Goal: Task Accomplishment & Management: Manage account settings

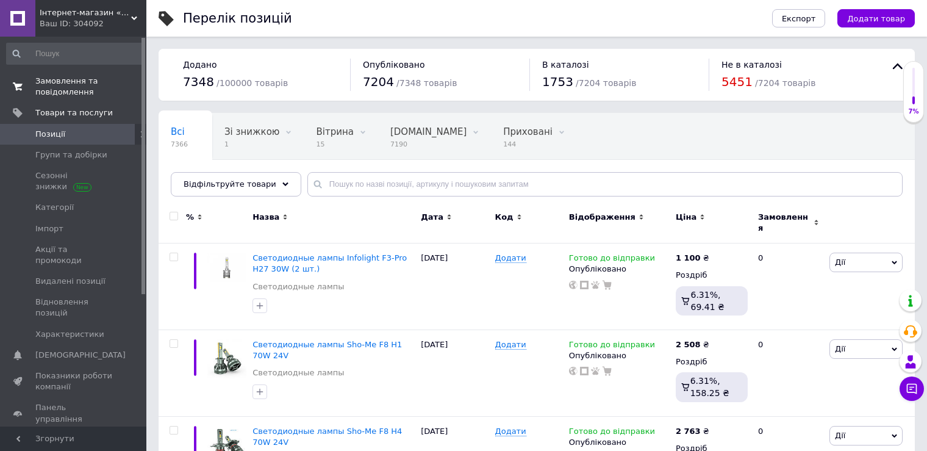
click at [53, 89] on span "Замовлення та повідомлення" at bounding box center [73, 87] width 77 height 22
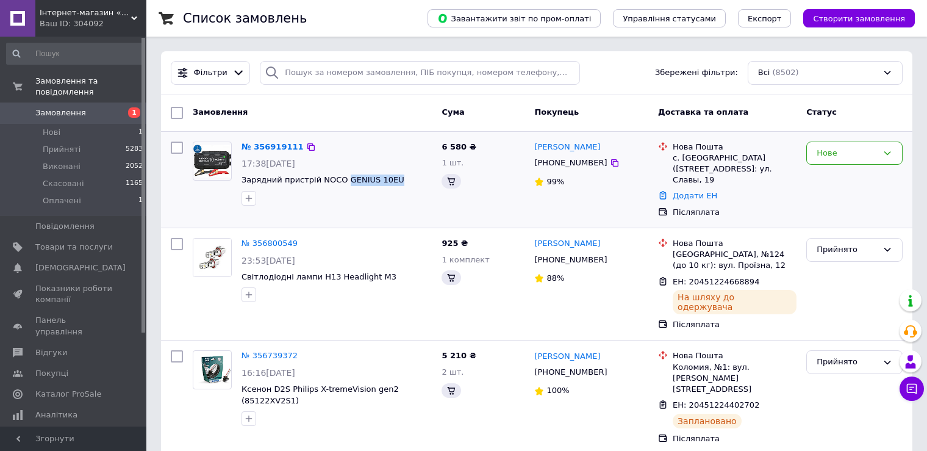
drag, startPoint x: 338, startPoint y: 182, endPoint x: 385, endPoint y: 182, distance: 46.4
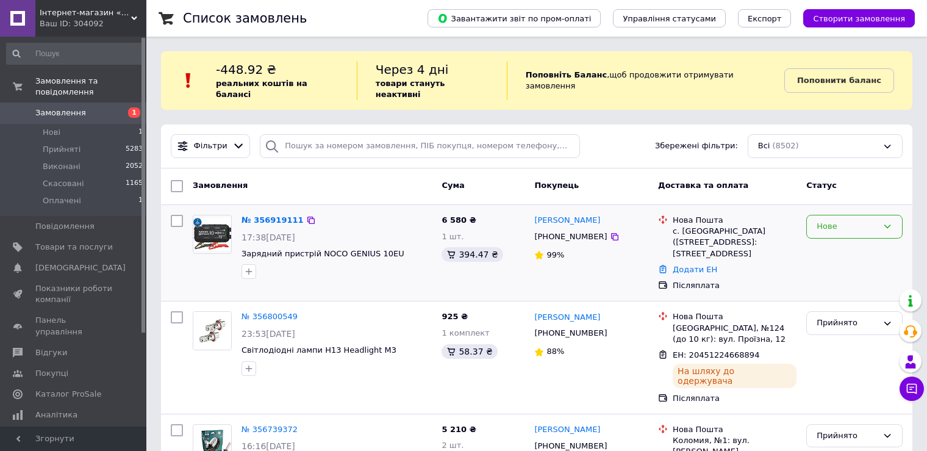
click at [837, 221] on div "Нове" at bounding box center [847, 226] width 61 height 13
click at [834, 241] on li "Прийнято" at bounding box center [854, 252] width 95 height 23
click at [91, 242] on span "Товари та послуги" at bounding box center [73, 247] width 77 height 11
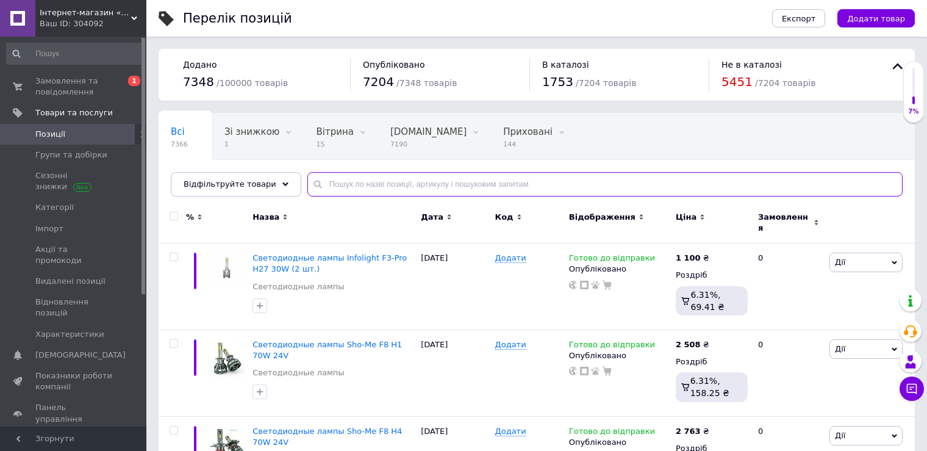
paste input "GENIUS10EU"
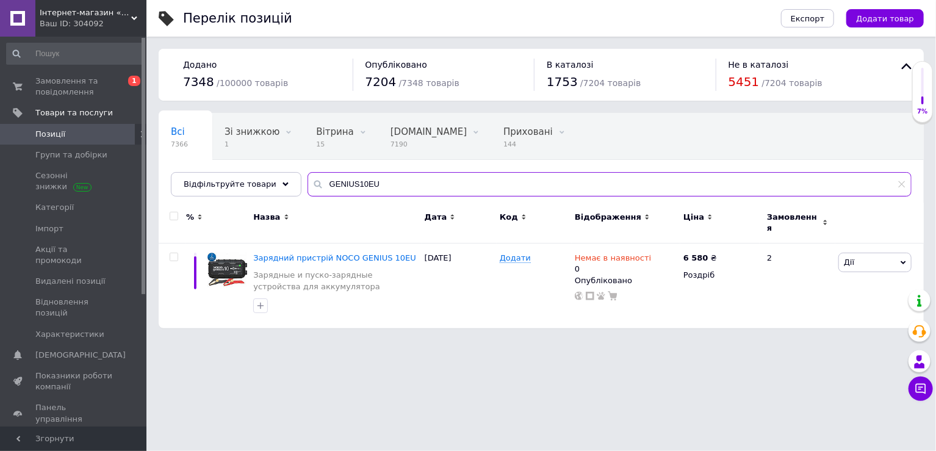
type input "GENIUS10EU"
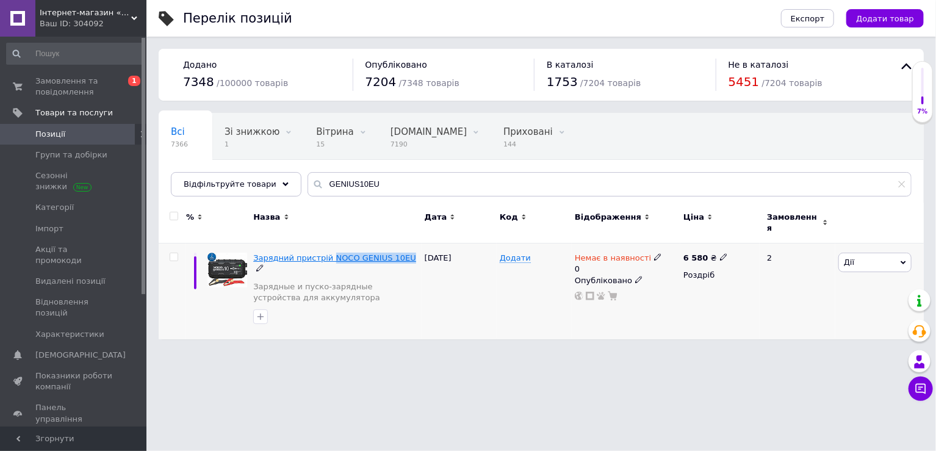
drag, startPoint x: 325, startPoint y: 254, endPoint x: 395, endPoint y: 252, distance: 69.6
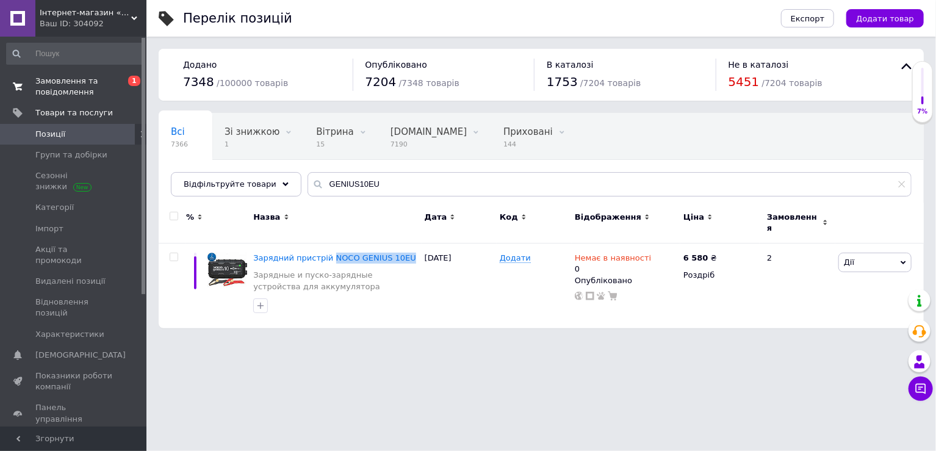
click at [81, 84] on span "Замовлення та повідомлення" at bounding box center [73, 87] width 77 height 22
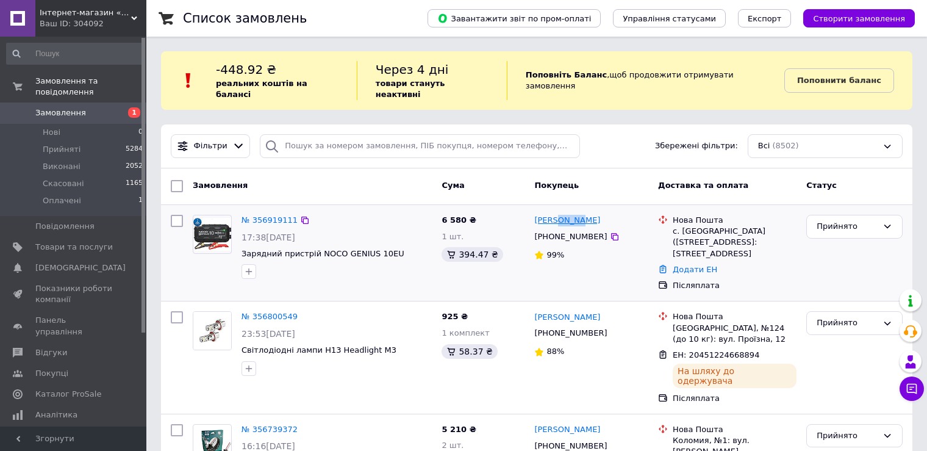
drag, startPoint x: 577, startPoint y: 212, endPoint x: 556, endPoint y: 212, distance: 21.4
click at [556, 213] on div "[PERSON_NAME]" at bounding box center [591, 220] width 116 height 14
copy link "Лесик"
